Goal: Task Accomplishment & Management: Use online tool/utility

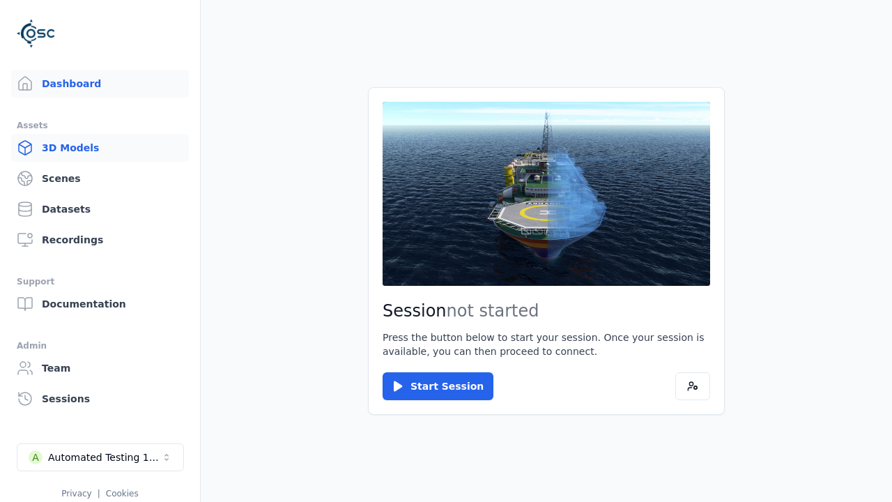
click at [100, 148] on link "3D Models" at bounding box center [100, 148] width 178 height 28
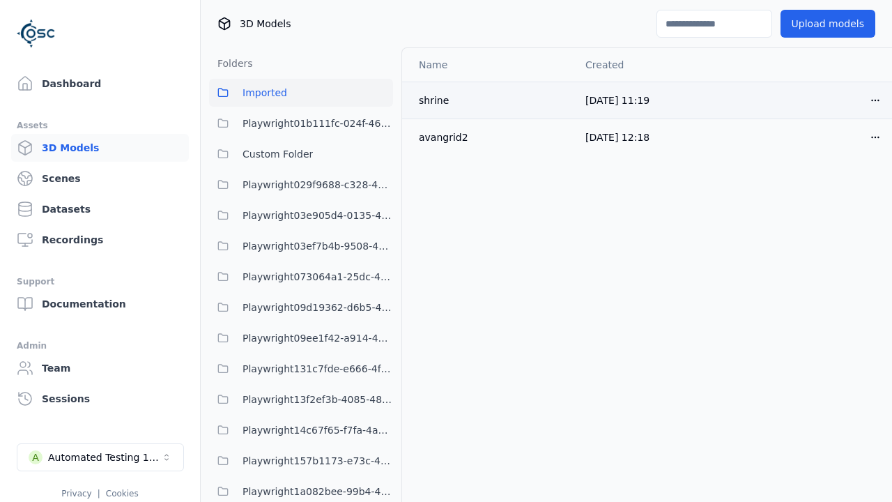
click at [875, 100] on html "Support Dashboard Assets 3D Models Scenes Datasets Recordings Support Documenta…" at bounding box center [446, 251] width 892 height 502
click at [844, 176] on div "Move" at bounding box center [844, 176] width 82 height 22
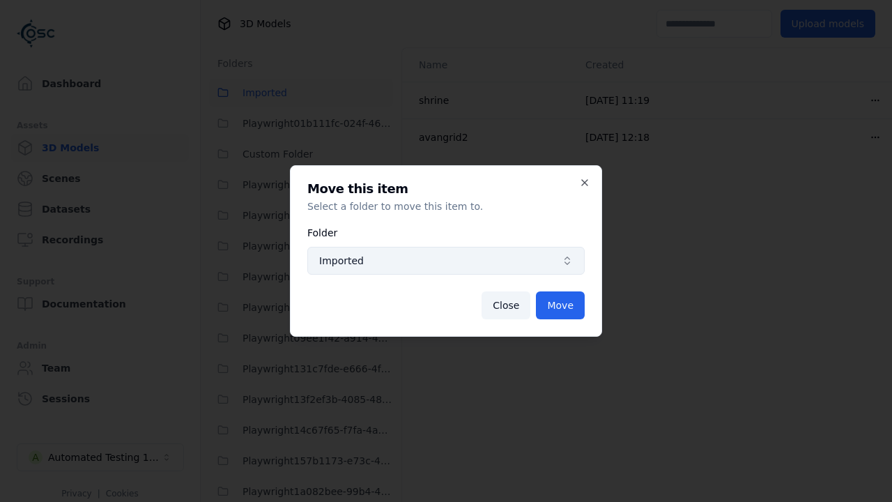
click at [446, 261] on span "Imported" at bounding box center [437, 261] width 237 height 14
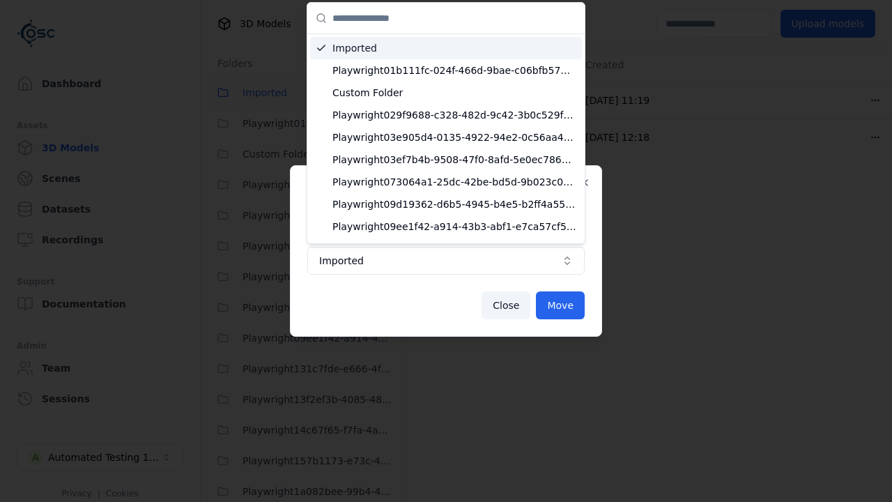
click at [454, 93] on span "Custom Folder" at bounding box center [454, 93] width 244 height 14
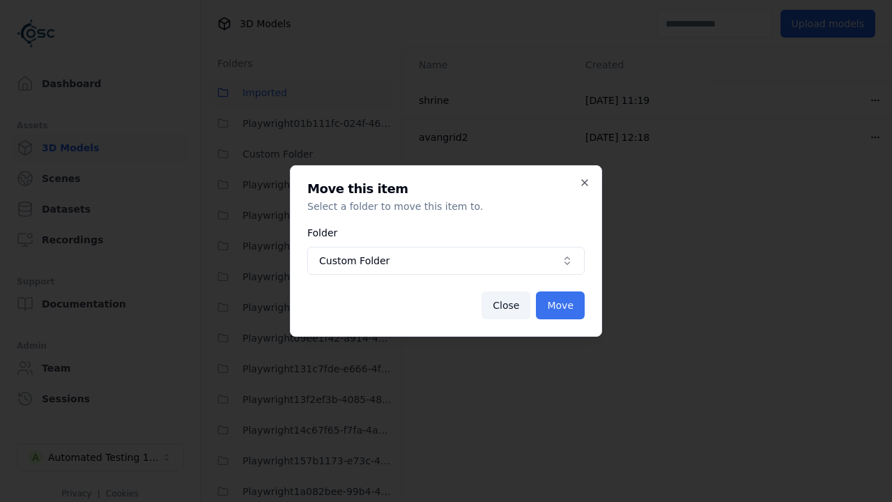
click at [560, 305] on button "Move" at bounding box center [560, 305] width 49 height 28
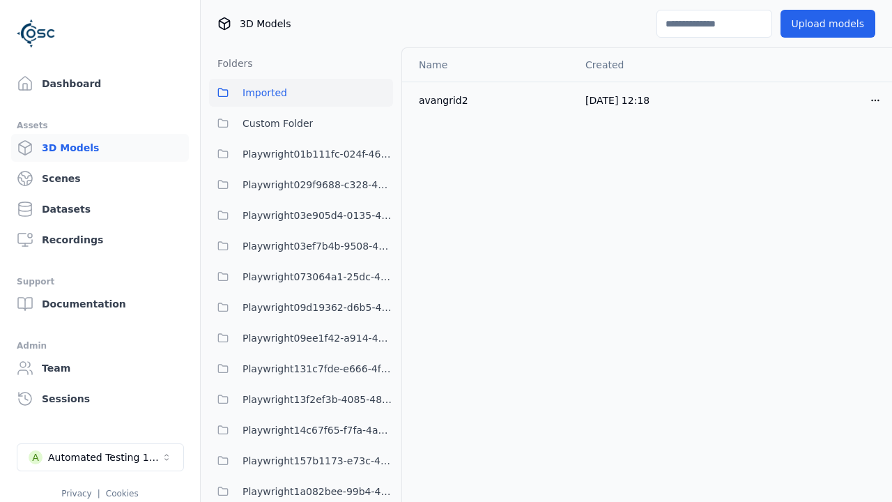
click at [301, 123] on span "Custom Folder" at bounding box center [277, 123] width 70 height 17
click at [875, 100] on html "Support Dashboard Assets 3D Models Scenes Datasets Recordings Support Documenta…" at bounding box center [446, 251] width 892 height 502
